Goal: Browse casually: Explore the website without a specific task or goal

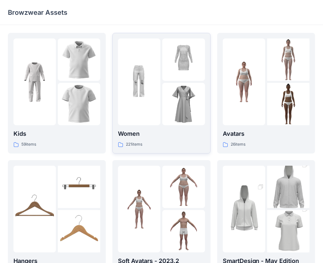
click at [179, 121] on img at bounding box center [183, 104] width 42 height 42
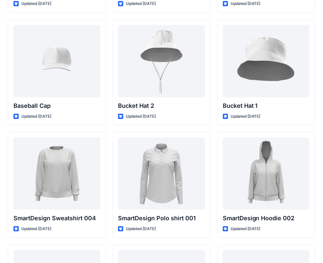
scroll to position [4835, 0]
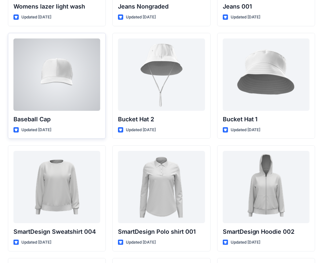
click at [28, 83] on div at bounding box center [56, 74] width 87 height 72
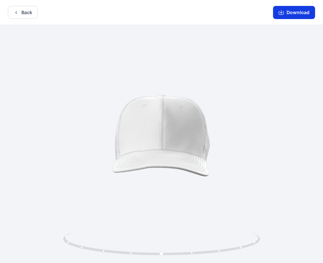
click at [299, 12] on button "Download" at bounding box center [294, 12] width 42 height 13
click at [16, 14] on icon "button" at bounding box center [15, 12] width 5 height 5
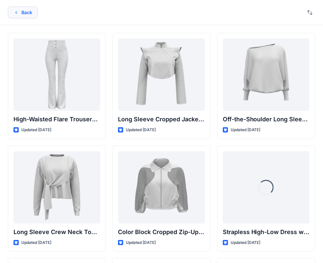
click at [24, 13] on button "Back" at bounding box center [23, 13] width 30 height 12
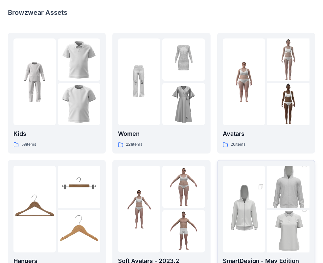
click at [256, 198] on img at bounding box center [244, 209] width 42 height 64
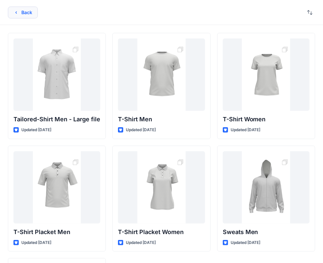
click at [16, 12] on icon "button" at bounding box center [15, 12] width 5 height 5
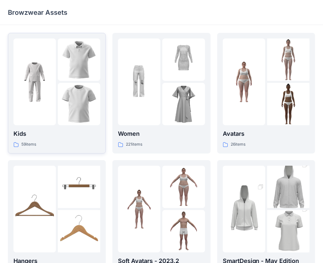
click at [61, 95] on img at bounding box center [79, 104] width 42 height 42
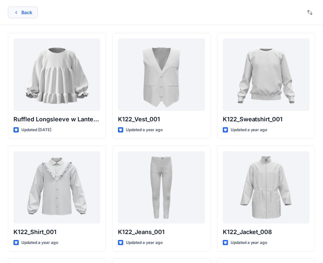
click at [25, 12] on button "Back" at bounding box center [23, 13] width 30 height 12
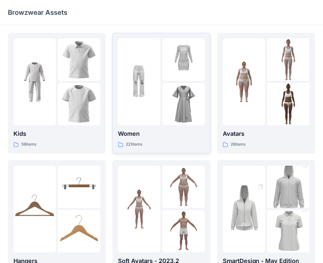
click at [156, 86] on img at bounding box center [139, 82] width 42 height 42
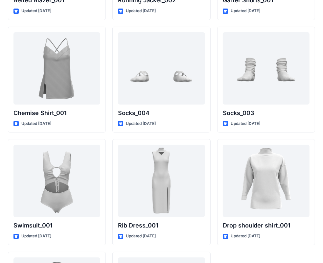
scroll to position [7984, 0]
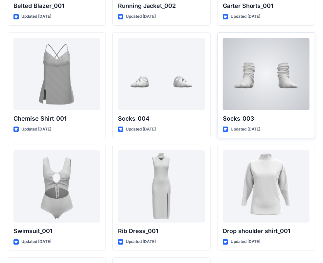
click at [249, 69] on div at bounding box center [266, 74] width 87 height 72
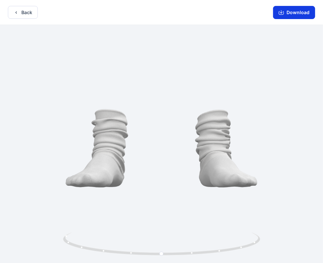
click at [297, 14] on button "Download" at bounding box center [294, 12] width 42 height 13
